Goal: Task Accomplishment & Management: Manage account settings

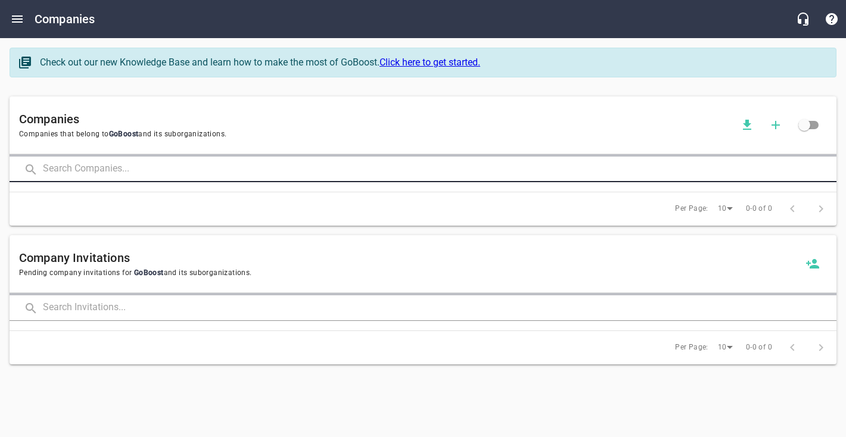
click at [125, 172] on input "text" at bounding box center [439, 170] width 793 height 26
type input "[PERSON_NAME]"
click button at bounding box center [0, 0] width 0 height 0
click at [114, 169] on input "[PERSON_NAME]" at bounding box center [423, 170] width 760 height 26
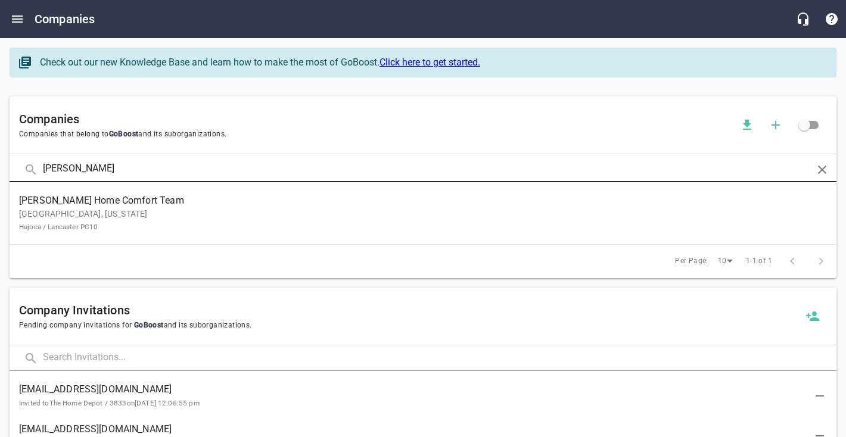
click at [124, 201] on span "[PERSON_NAME] Home Comfort Team" at bounding box center [413, 201] width 789 height 14
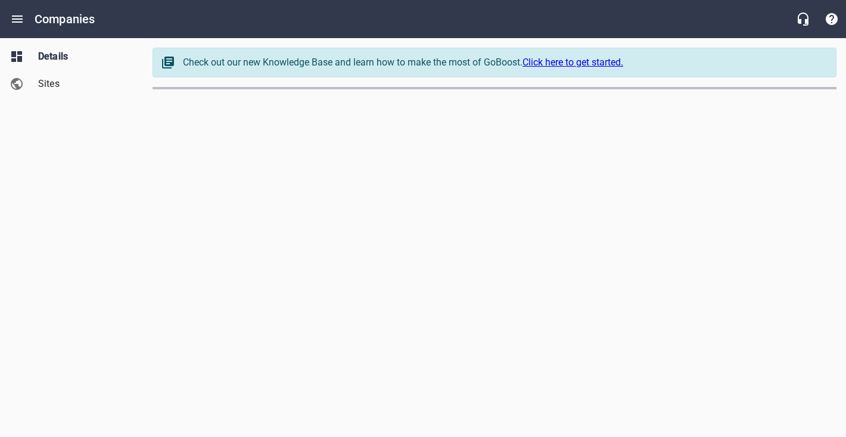
select select "[US_STATE]"
select select "48"
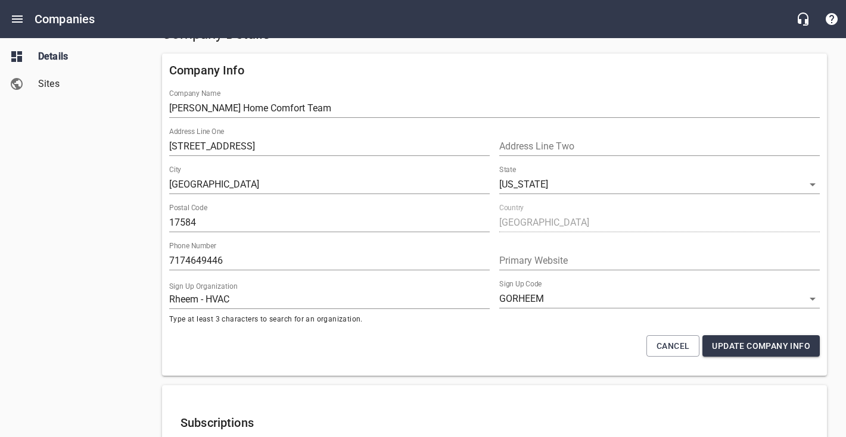
scroll to position [69, 0]
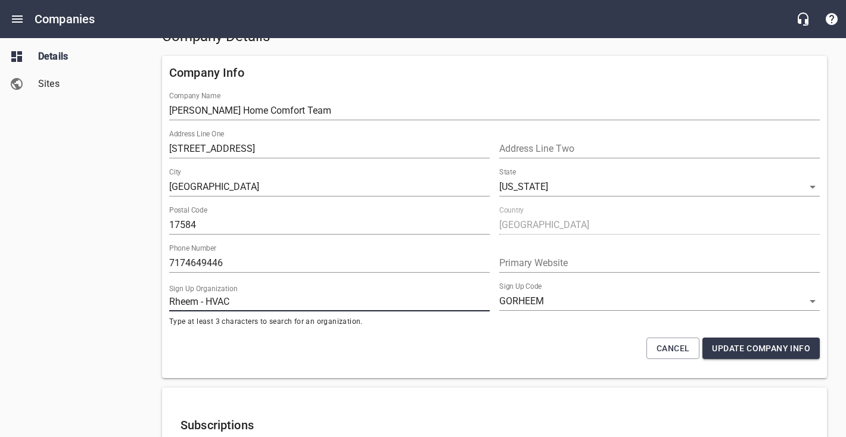
click at [267, 298] on input "Rheem - HVAC" at bounding box center [329, 301] width 320 height 19
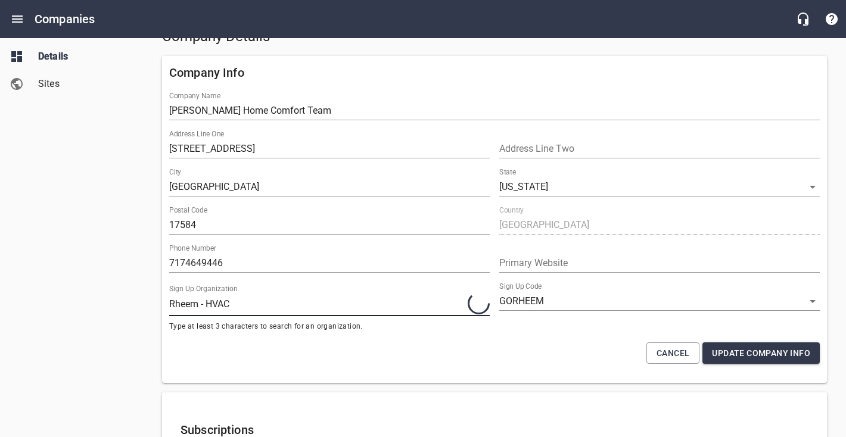
click at [245, 298] on input "Rheem - HVAC" at bounding box center [318, 304] width 298 height 19
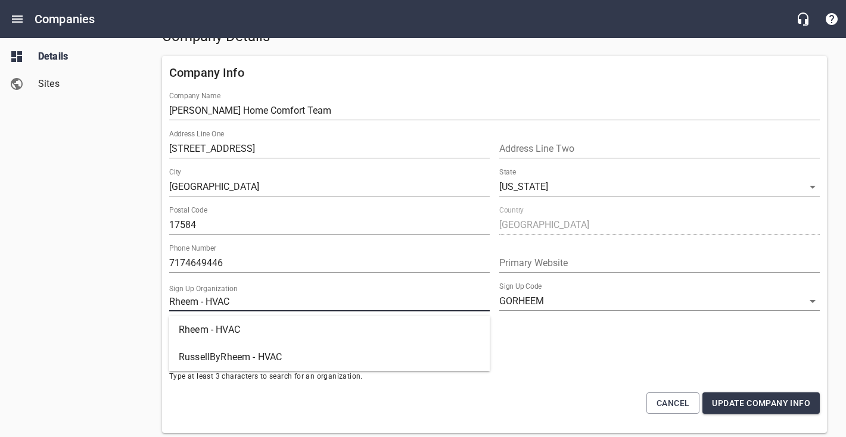
click at [245, 298] on input "Rheem - HVAC" at bounding box center [329, 301] width 320 height 19
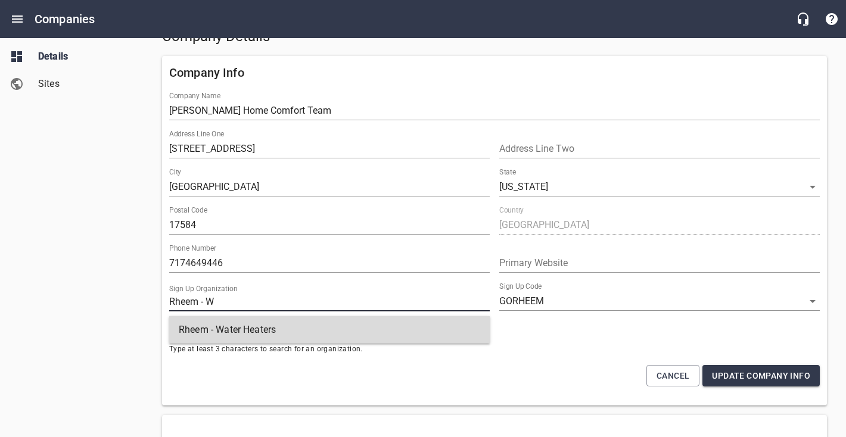
click at [259, 335] on span "Rheem - Water Heaters" at bounding box center [325, 330] width 292 height 14
type input "Rheem - Water Heaters"
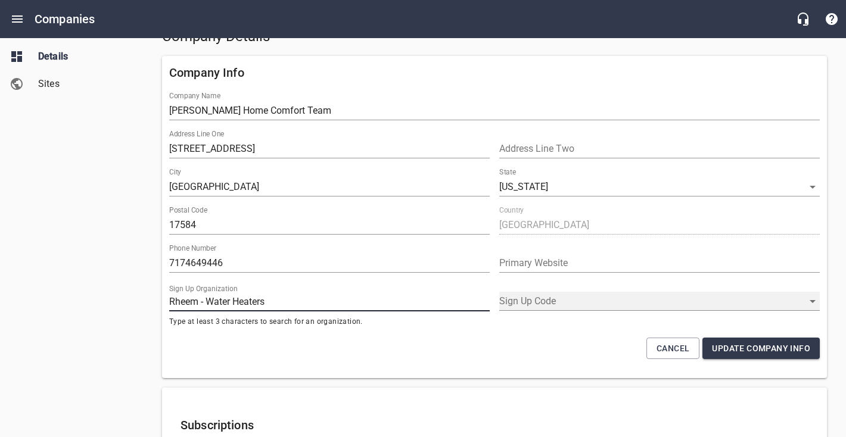
click at [530, 304] on select "RHEEMWATERHEATERSFREE RHEEMWATERHEATERS KVDGPEY8M YJKM-Y7HB 2EIQEPDI_ PUYM05FDO…" at bounding box center [659, 301] width 320 height 19
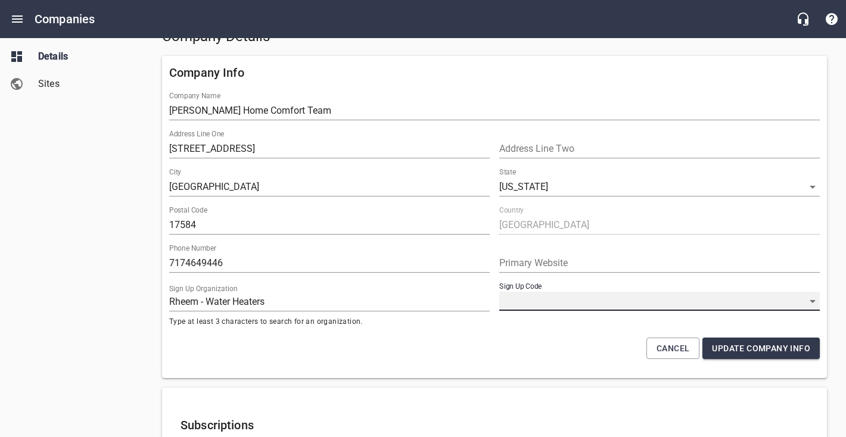
select select "66"
click at [499, 292] on select "RHEEMWATERHEATERSFREE RHEEMWATERHEATERS KVDGPEY8M YJKM-Y7HB 2EIQEPDI_ PUYM05FDO…" at bounding box center [659, 301] width 320 height 19
click at [736, 353] on span "Update Company Info" at bounding box center [761, 348] width 98 height 15
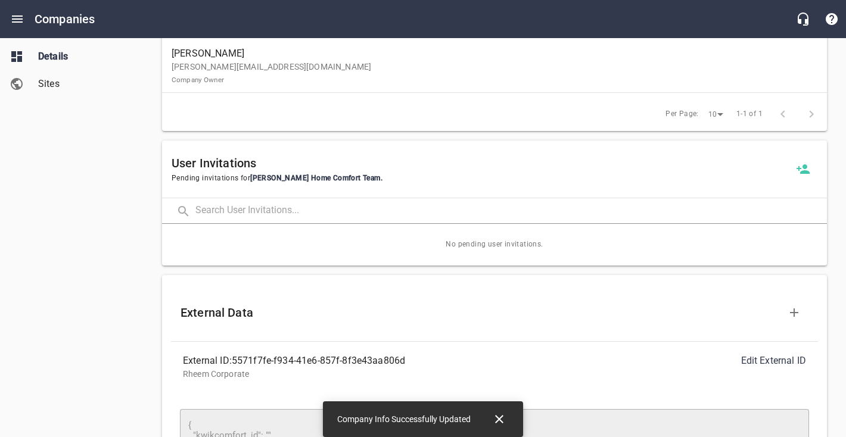
scroll to position [709, 0]
